Goal: Find specific page/section: Find specific page/section

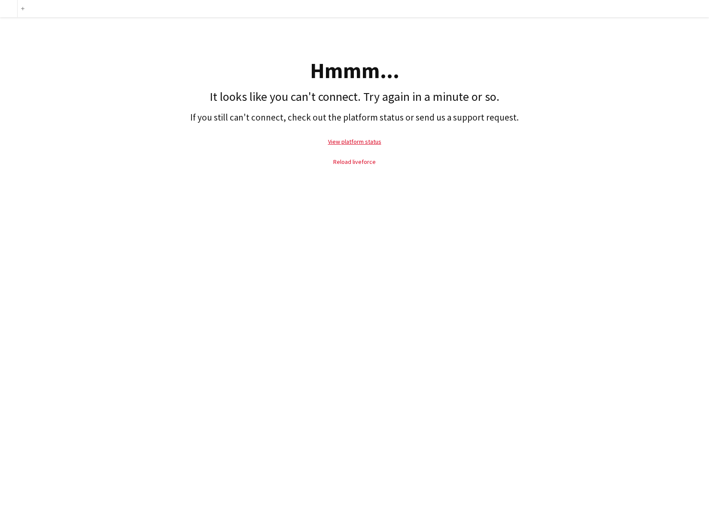
click at [358, 162] on link "Reload liveforce" at bounding box center [354, 162] width 42 height 8
click at [346, 159] on link "Reload liveforce" at bounding box center [354, 162] width 42 height 8
click at [342, 160] on link "Reload liveforce" at bounding box center [354, 162] width 42 height 8
click at [345, 161] on link "Reload liveforce" at bounding box center [354, 162] width 42 height 8
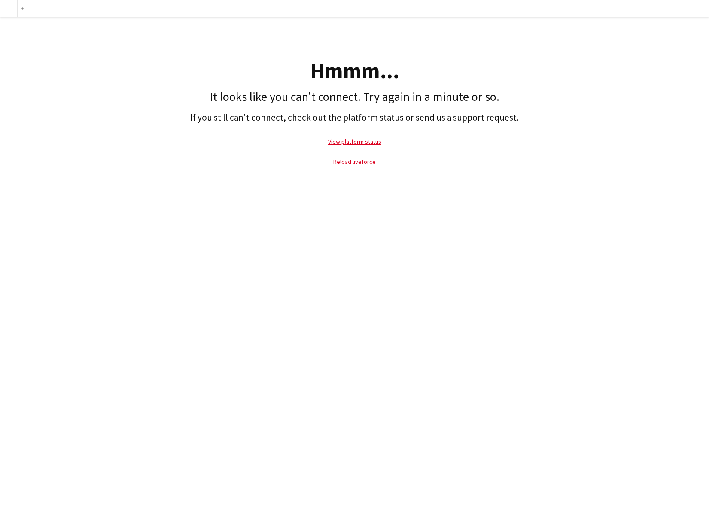
click at [345, 161] on link "Reload liveforce" at bounding box center [354, 162] width 42 height 8
click at [355, 163] on link "Reload liveforce" at bounding box center [354, 162] width 42 height 8
click at [353, 161] on link "Reload liveforce" at bounding box center [354, 162] width 42 height 8
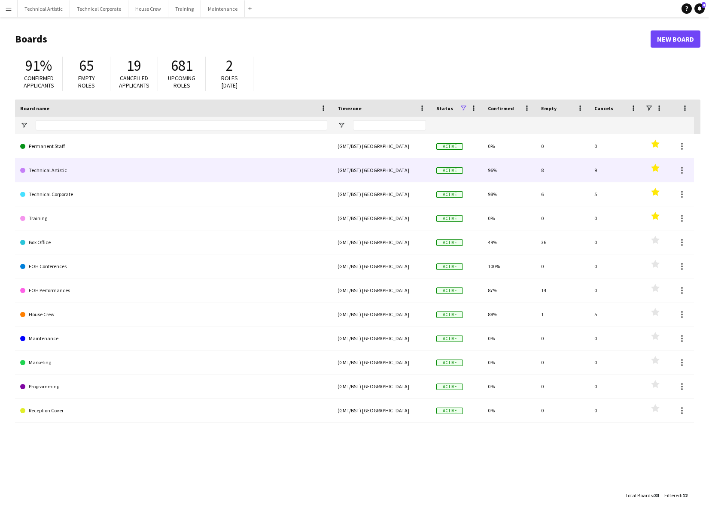
click at [44, 172] on link "Technical Artistic" at bounding box center [173, 170] width 307 height 24
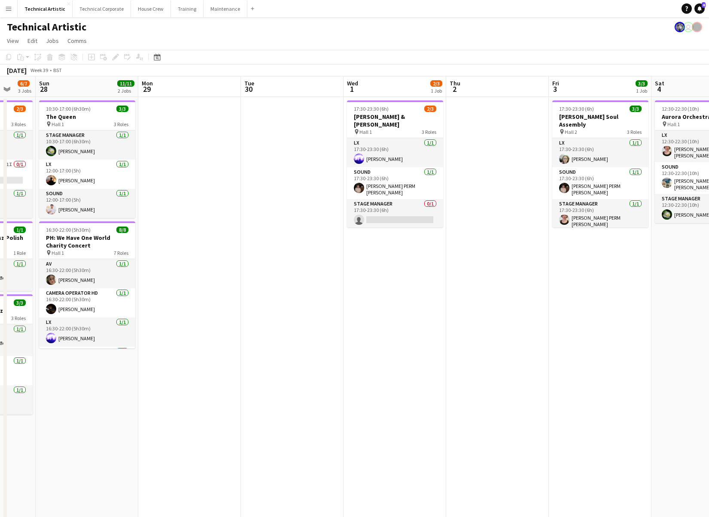
scroll to position [0, 266]
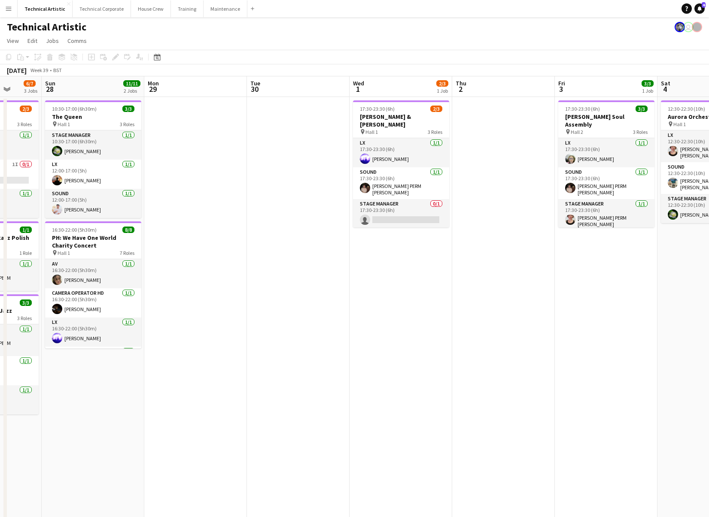
click at [199, 174] on app-date-cell at bounding box center [195, 365] width 103 height 537
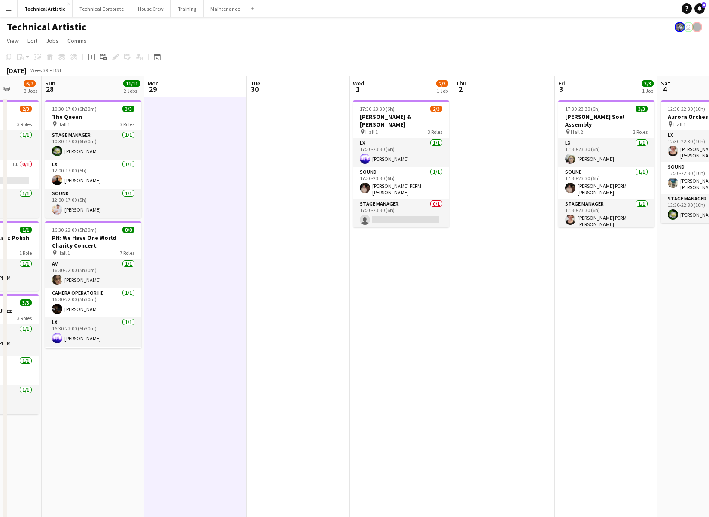
click at [199, 174] on app-date-cell at bounding box center [195, 365] width 103 height 537
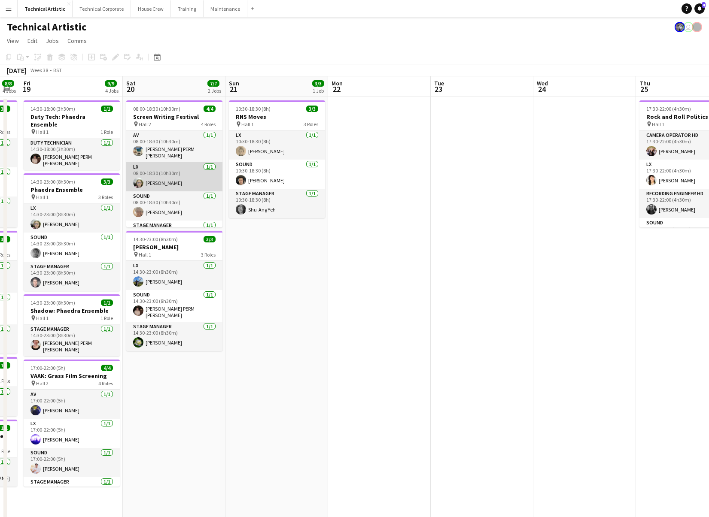
scroll to position [0, 185]
click at [280, 89] on app-board-header-date "Sun 21 3/3 1 Job" at bounding box center [277, 86] width 103 height 21
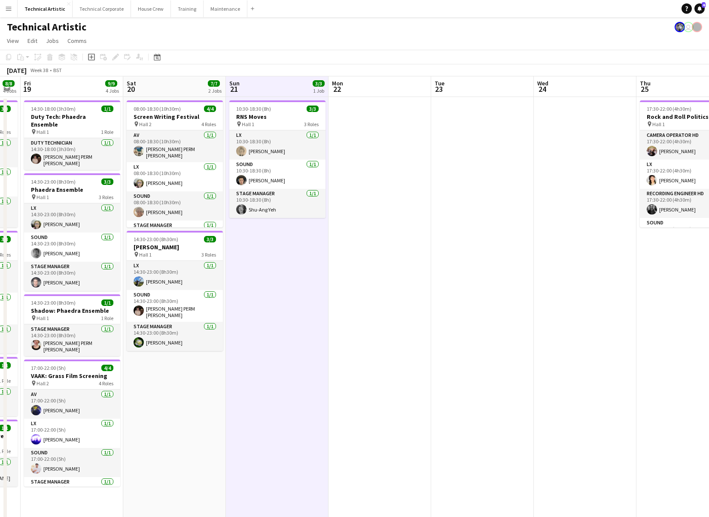
click at [280, 89] on app-board-header-date "Sun 21 3/3 1 Job" at bounding box center [277, 86] width 103 height 21
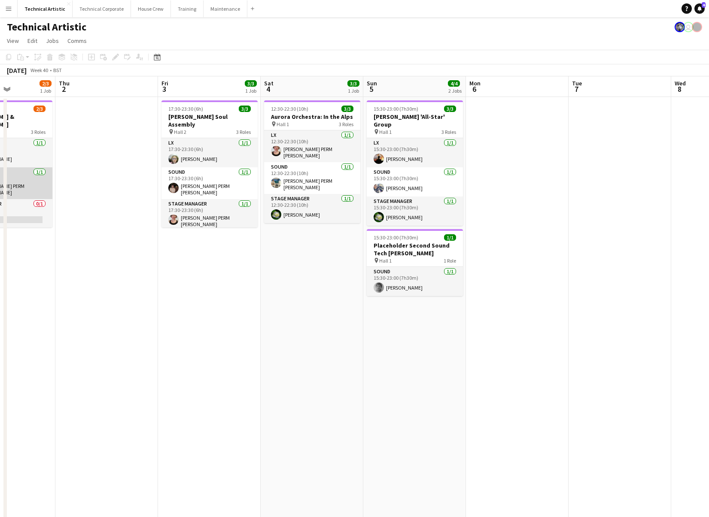
scroll to position [0, 250]
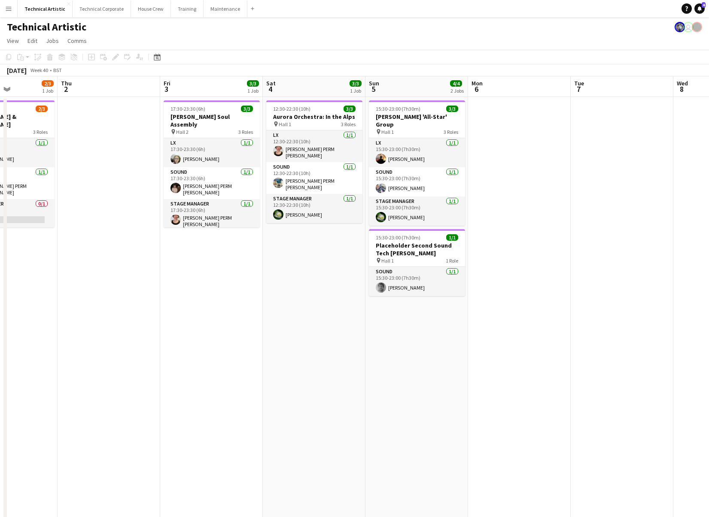
click at [337, 300] on app-date-cell "12:30-22:30 (10h) 3/3 Aurora Orchestra: In the Alps pin Hall 1 3 Roles LX 1/1 1…" at bounding box center [314, 365] width 103 height 537
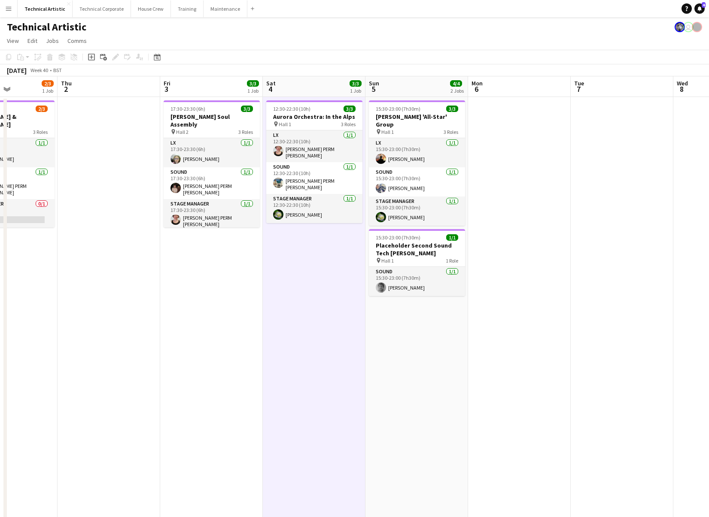
click at [337, 300] on app-date-cell "12:30-22:30 (10h) 3/3 Aurora Orchestra: In the Alps pin Hall 1 3 Roles LX 1/1 1…" at bounding box center [314, 365] width 103 height 537
